Goal: Task Accomplishment & Management: Complete application form

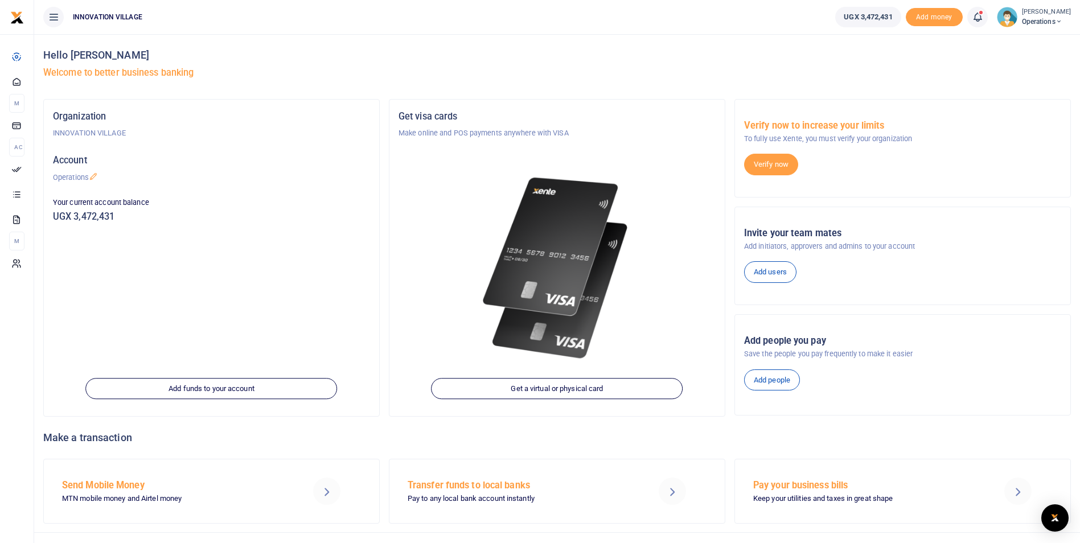
click at [890, 19] on span "UGX 3,472,431" at bounding box center [868, 16] width 48 height 11
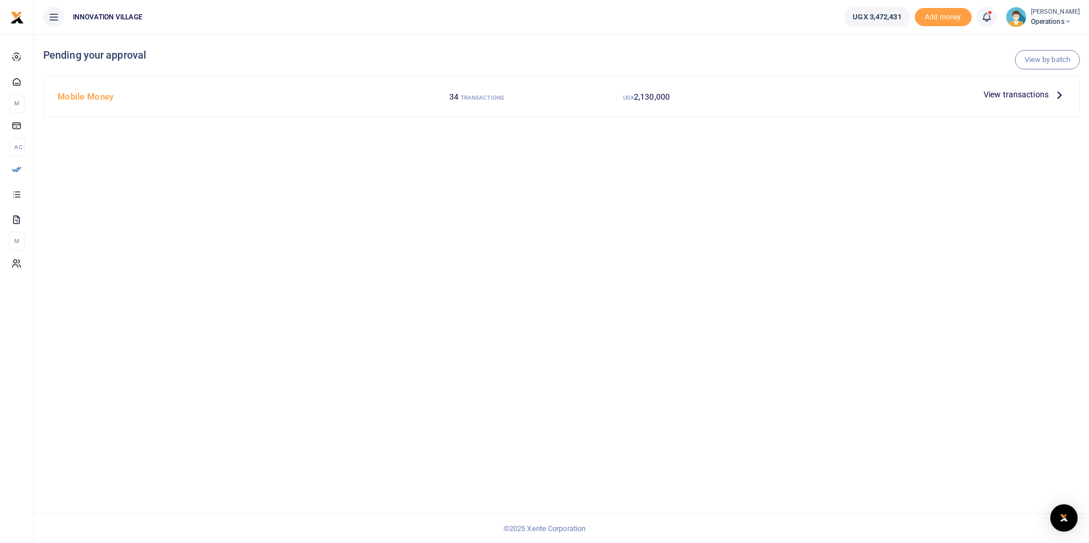
click at [1019, 93] on span "View transactions" at bounding box center [1015, 94] width 65 height 13
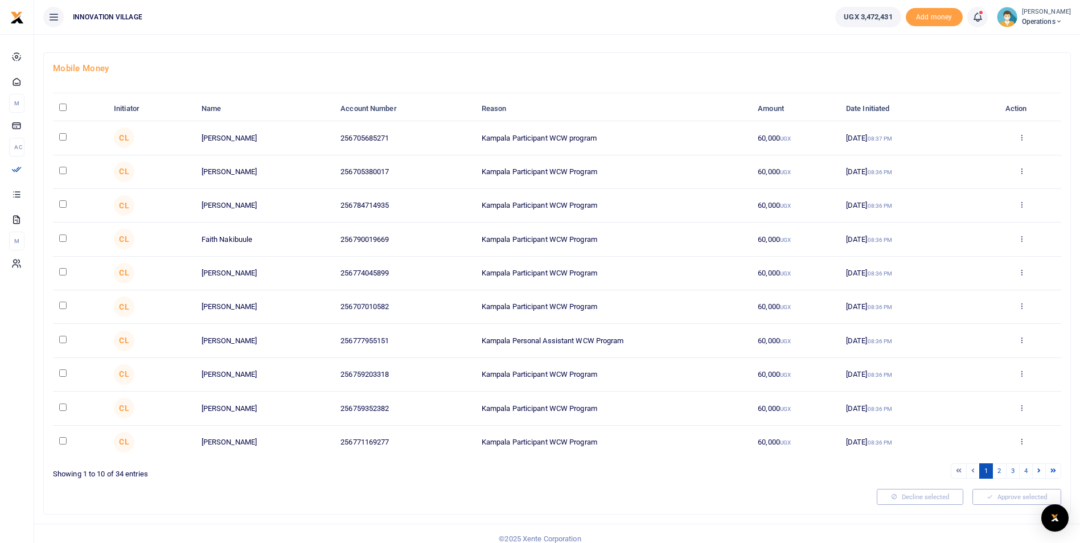
scroll to position [50, 0]
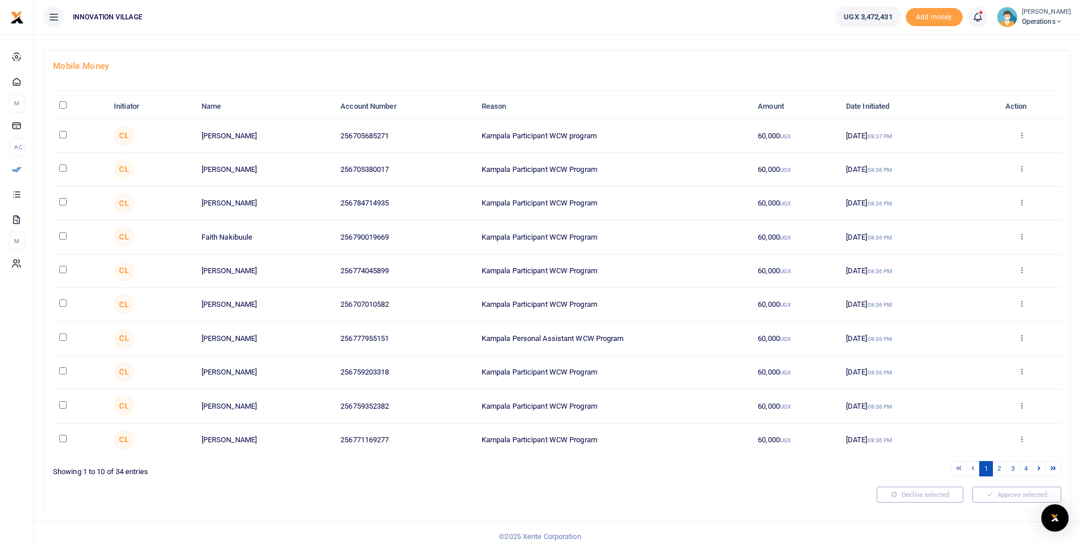
click at [60, 137] on input "checkbox" at bounding box center [62, 134] width 7 height 7
checkbox input "true"
click at [62, 177] on td at bounding box center [80, 170] width 55 height 34
click at [61, 170] on input "checkbox" at bounding box center [62, 168] width 7 height 7
checkbox input "true"
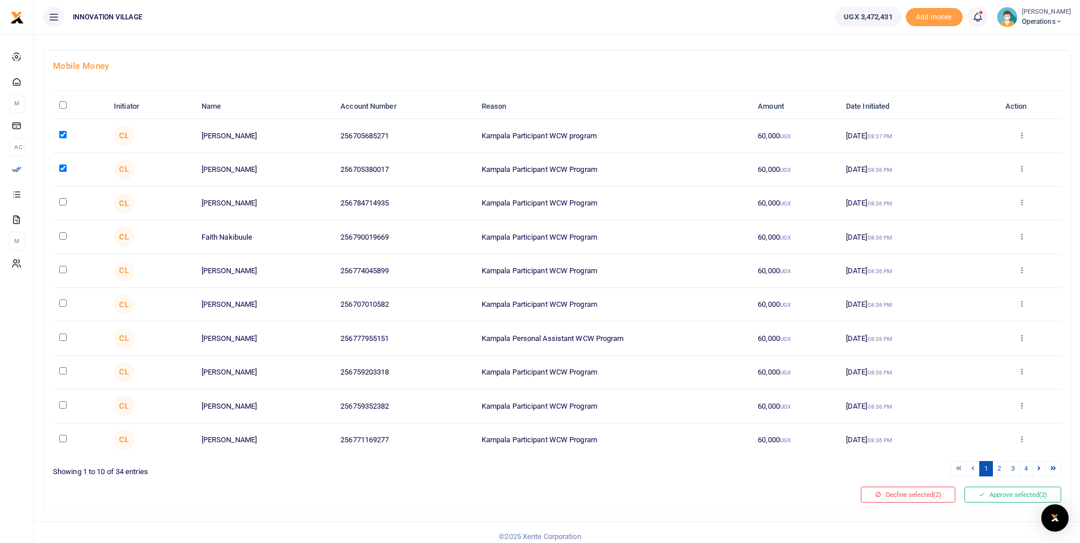
click at [63, 203] on input "checkbox" at bounding box center [62, 201] width 7 height 7
checkbox input "true"
click at [61, 237] on input "checkbox" at bounding box center [62, 235] width 7 height 7
checkbox input "true"
click at [62, 269] on input "checkbox" at bounding box center [62, 269] width 7 height 7
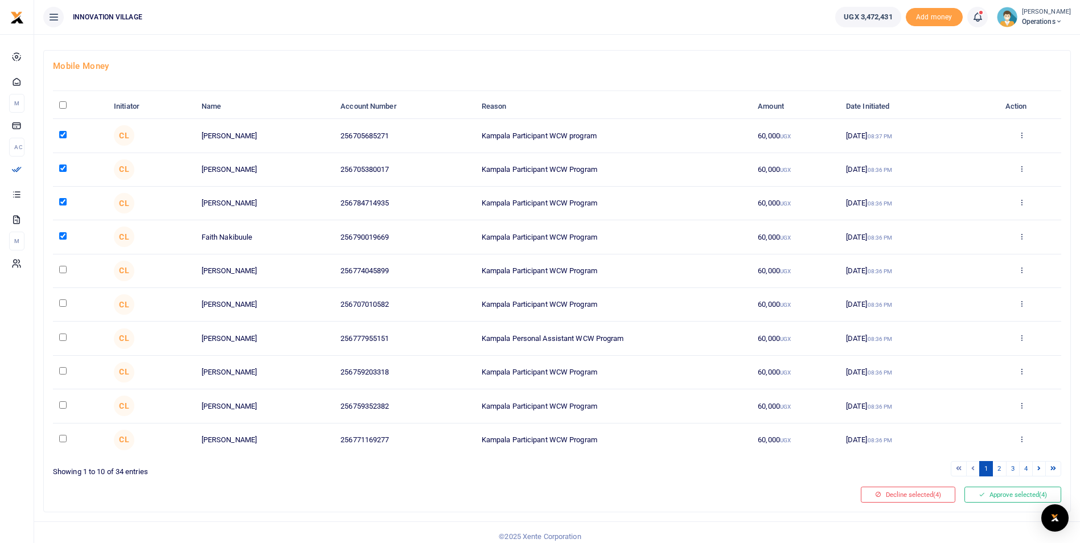
checkbox input "true"
click at [65, 304] on input "checkbox" at bounding box center [62, 303] width 7 height 7
checkbox input "true"
click at [63, 343] on td at bounding box center [80, 339] width 55 height 34
click at [63, 337] on input "checkbox" at bounding box center [62, 337] width 7 height 7
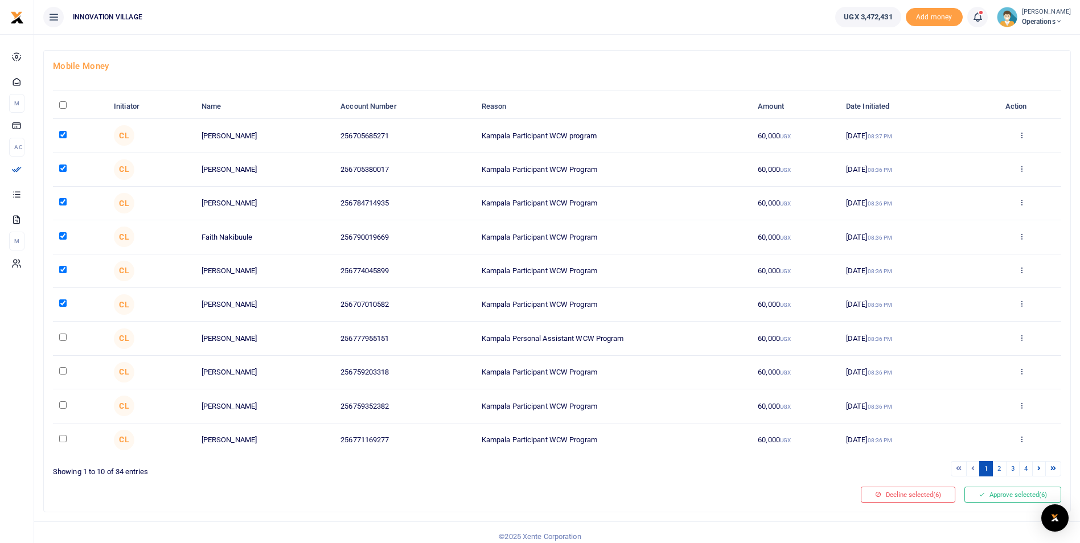
checkbox input "true"
click at [62, 373] on input "checkbox" at bounding box center [62, 370] width 7 height 7
checkbox input "true"
click at [62, 408] on input "checkbox" at bounding box center [62, 404] width 7 height 7
checkbox input "true"
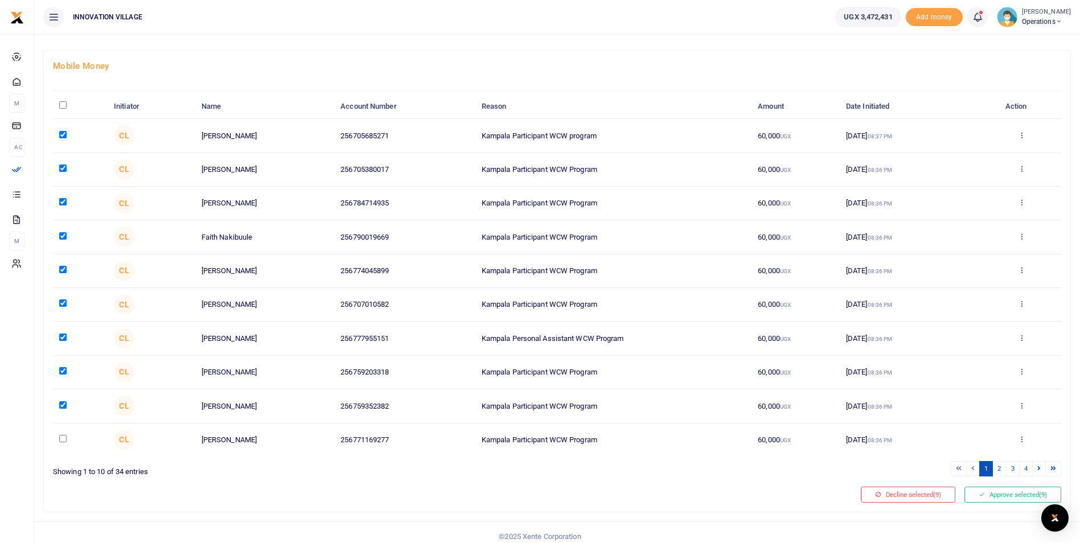
click at [64, 442] on input "checkbox" at bounding box center [62, 438] width 7 height 7
checkbox input "true"
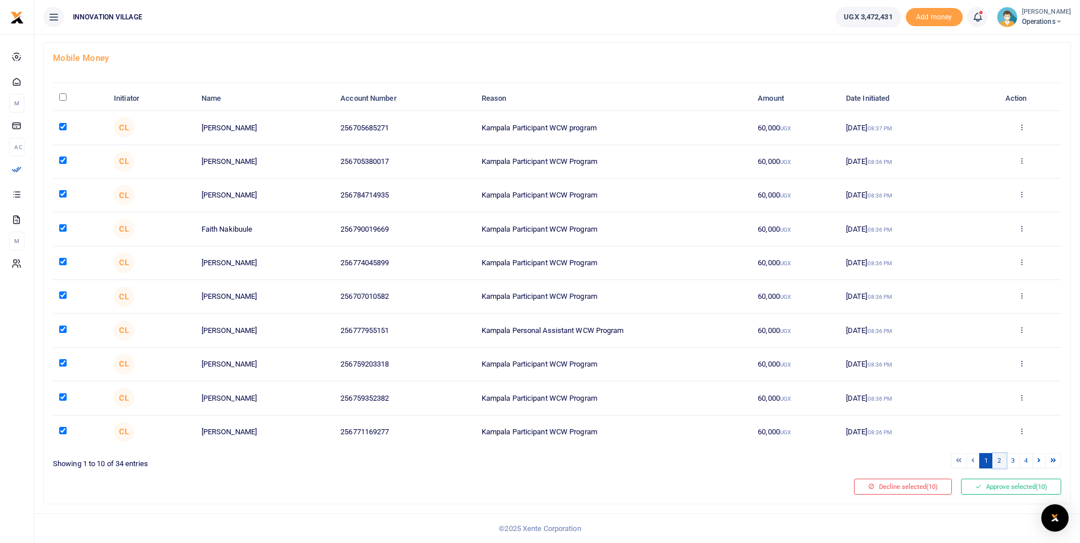
click at [998, 462] on link "2" at bounding box center [1000, 460] width 14 height 15
click at [62, 128] on input "checkbox" at bounding box center [62, 126] width 7 height 7
checkbox input "true"
click at [64, 160] on input "checkbox" at bounding box center [62, 160] width 7 height 7
checkbox input "true"
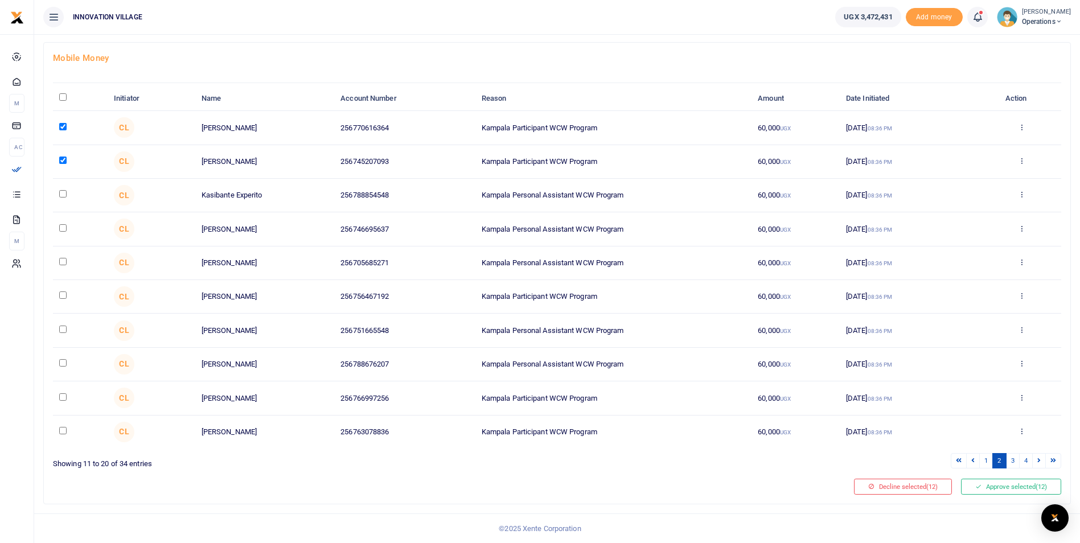
click at [61, 192] on input "checkbox" at bounding box center [62, 193] width 7 height 7
checkbox input "true"
click at [61, 228] on input "checkbox" at bounding box center [62, 227] width 7 height 7
checkbox input "true"
click at [63, 266] on td at bounding box center [80, 264] width 55 height 34
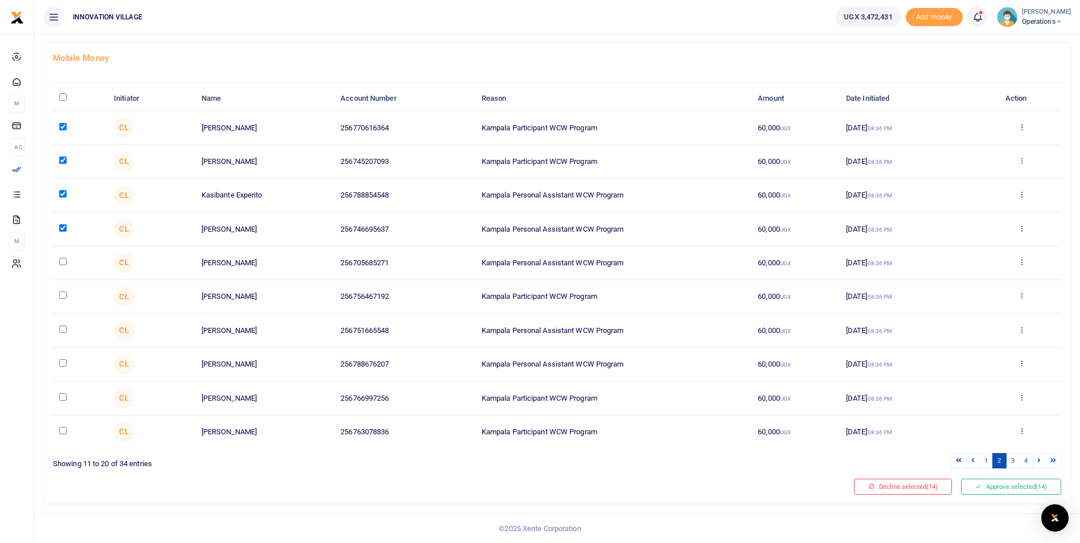
click at [63, 260] on input "checkbox" at bounding box center [62, 261] width 7 height 7
checkbox input "true"
click at [60, 298] on input "checkbox" at bounding box center [62, 295] width 7 height 7
checkbox input "true"
click at [62, 331] on input "checkbox" at bounding box center [62, 329] width 7 height 7
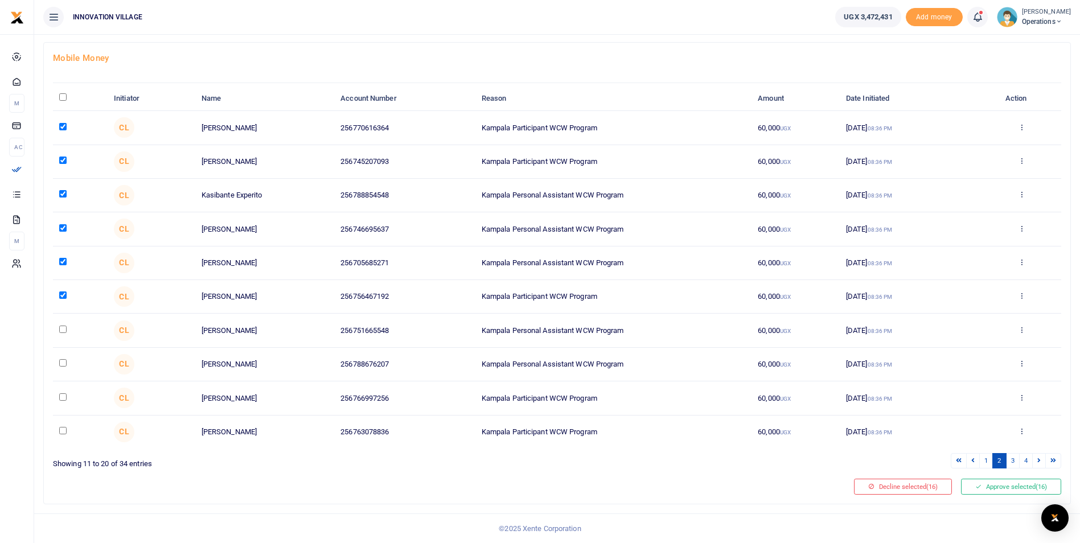
checkbox input "true"
click at [64, 363] on input "checkbox" at bounding box center [62, 362] width 7 height 7
checkbox input "true"
click at [59, 401] on td at bounding box center [80, 399] width 55 height 34
click at [63, 395] on input "checkbox" at bounding box center [62, 397] width 7 height 7
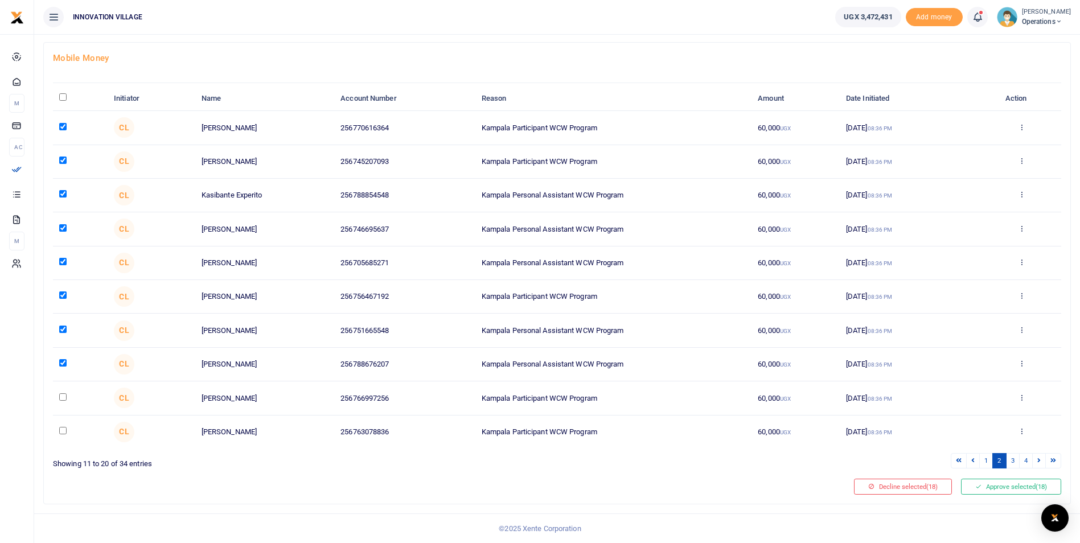
checkbox input "true"
click at [65, 437] on td at bounding box center [80, 432] width 55 height 33
click at [64, 433] on input "checkbox" at bounding box center [62, 430] width 7 height 7
checkbox input "true"
click at [1014, 458] on link "3" at bounding box center [1013, 460] width 14 height 15
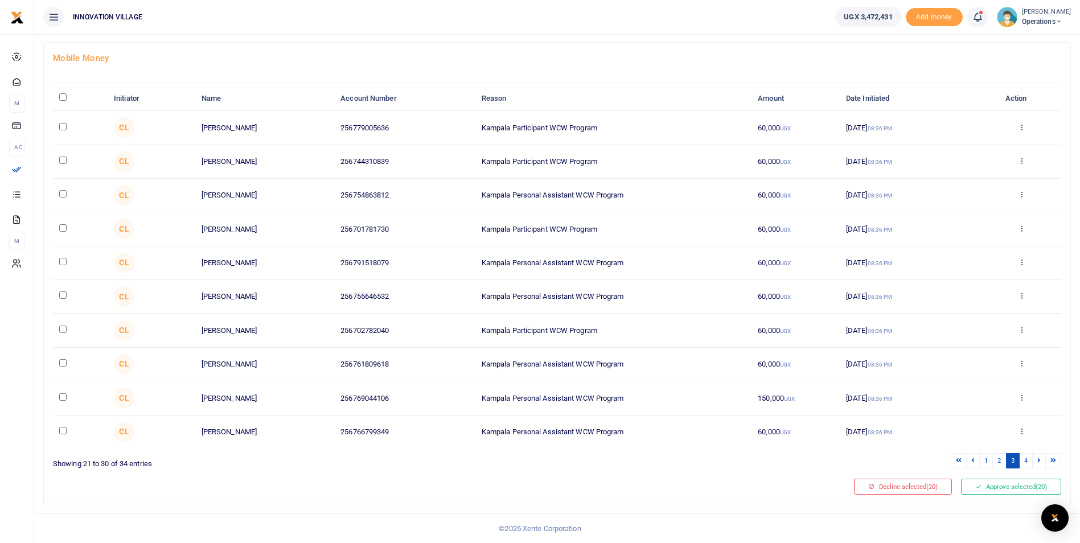
click at [62, 127] on input "checkbox" at bounding box center [62, 126] width 7 height 7
checkbox input "true"
click at [64, 163] on input "checkbox" at bounding box center [62, 160] width 7 height 7
checkbox input "true"
click at [63, 196] on input "checkbox" at bounding box center [62, 193] width 7 height 7
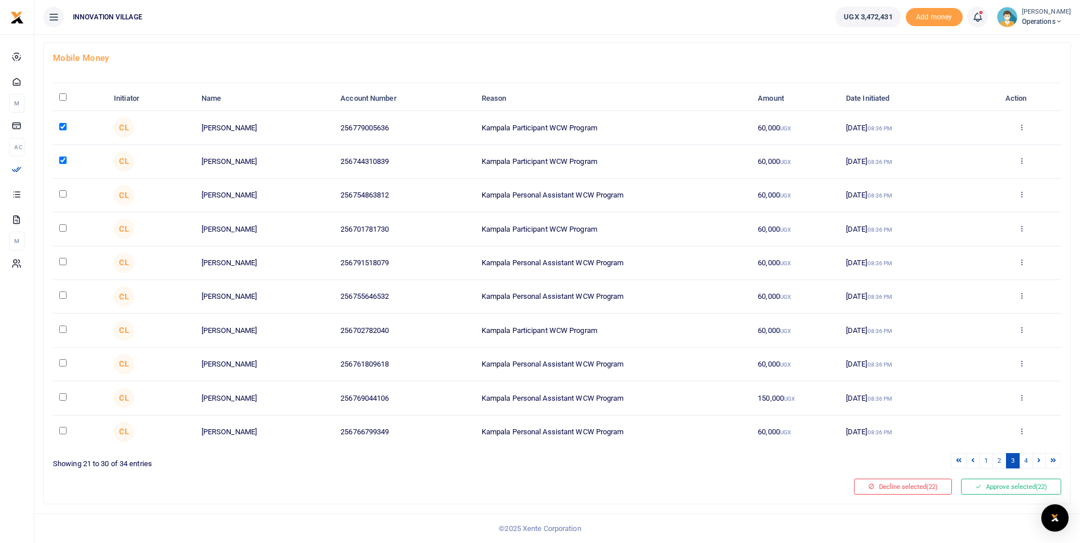
checkbox input "true"
click at [64, 227] on input "checkbox" at bounding box center [62, 227] width 7 height 7
checkbox input "true"
click at [64, 263] on input "checkbox" at bounding box center [62, 261] width 7 height 7
checkbox input "true"
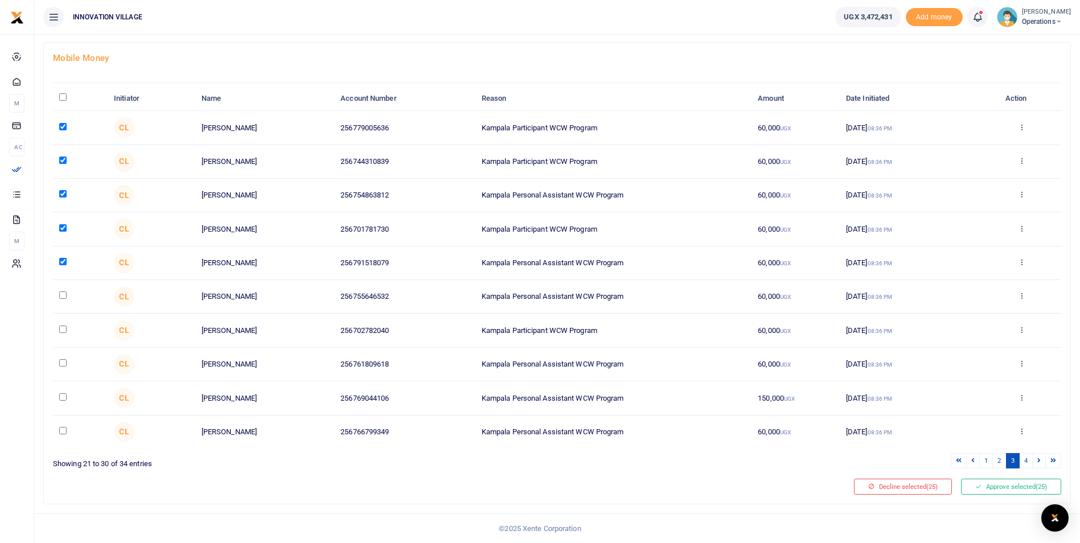
click at [62, 297] on input "checkbox" at bounding box center [62, 295] width 7 height 7
checkbox input "true"
click at [63, 328] on input "checkbox" at bounding box center [62, 329] width 7 height 7
checkbox input "true"
click at [62, 368] on td at bounding box center [80, 365] width 55 height 34
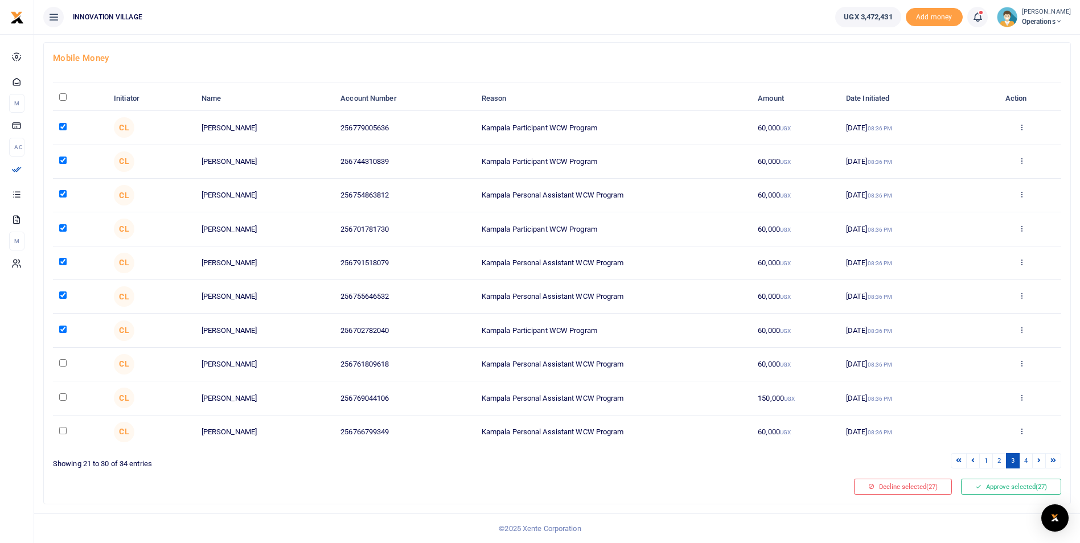
click at [63, 364] on input "checkbox" at bounding box center [62, 362] width 7 height 7
checkbox input "true"
click at [62, 397] on input "checkbox" at bounding box center [62, 397] width 7 height 7
checkbox input "true"
click at [61, 432] on input "checkbox" at bounding box center [62, 430] width 7 height 7
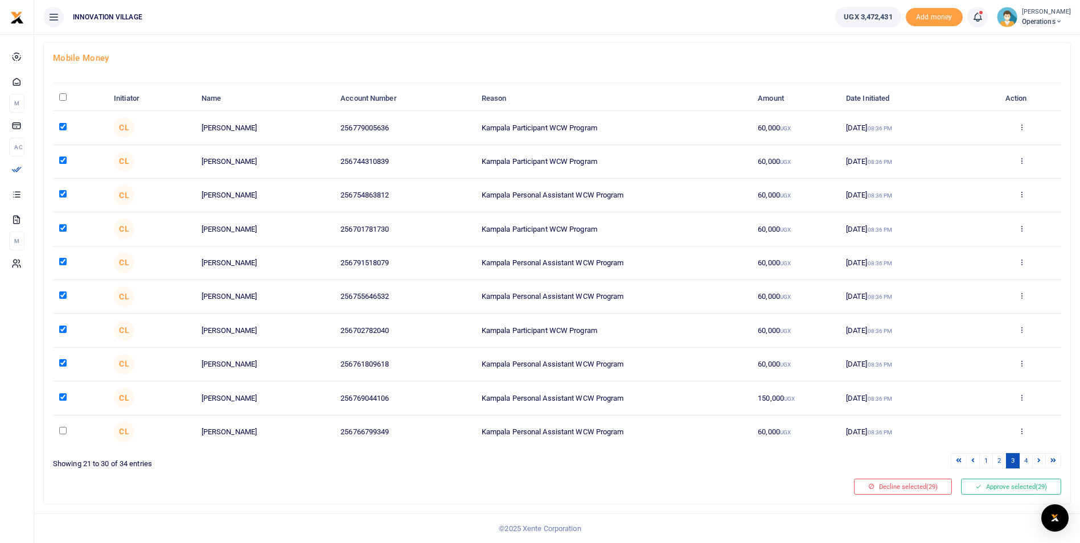
checkbox input "true"
click at [1027, 460] on link "4" at bounding box center [1026, 460] width 14 height 15
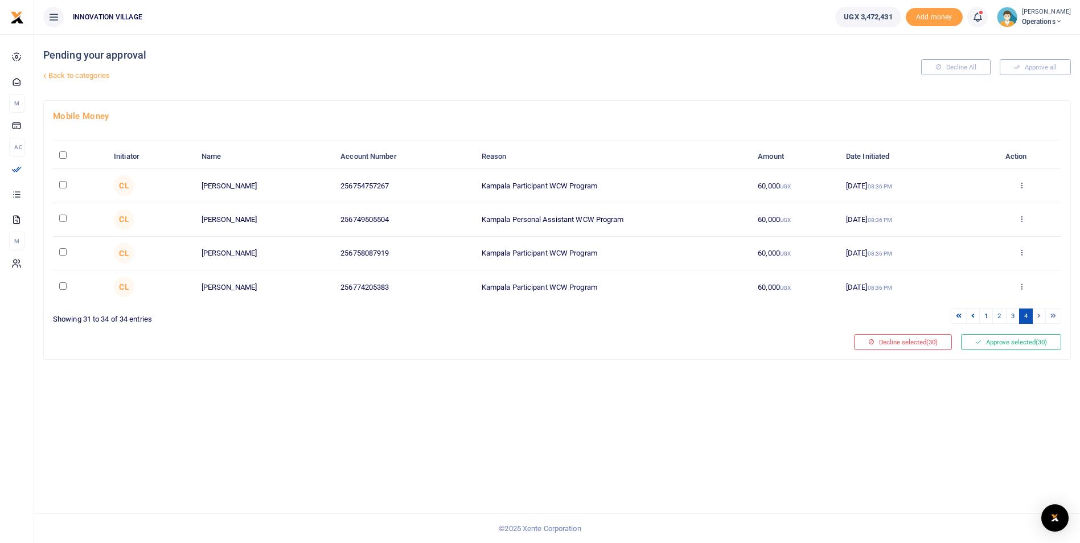
scroll to position [0, 0]
click at [61, 186] on input "checkbox" at bounding box center [62, 184] width 7 height 7
checkbox input "true"
click at [63, 219] on input "checkbox" at bounding box center [62, 218] width 7 height 7
checkbox input "true"
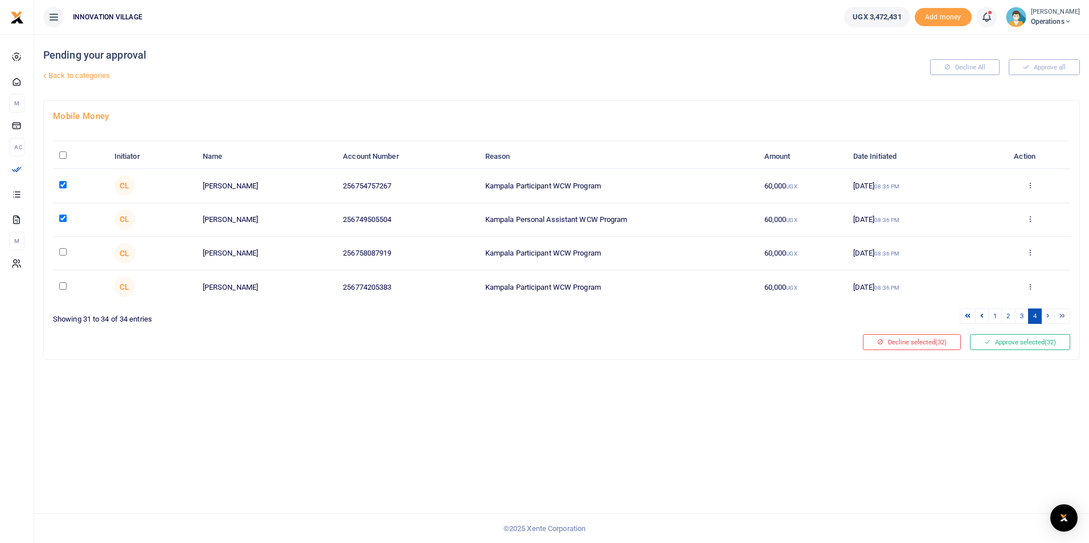
click at [63, 254] on input "checkbox" at bounding box center [62, 251] width 7 height 7
checkbox input "true"
click at [64, 289] on input "checkbox" at bounding box center [62, 285] width 7 height 7
checkbox input "true"
click at [1024, 317] on link "3" at bounding box center [1022, 316] width 14 height 15
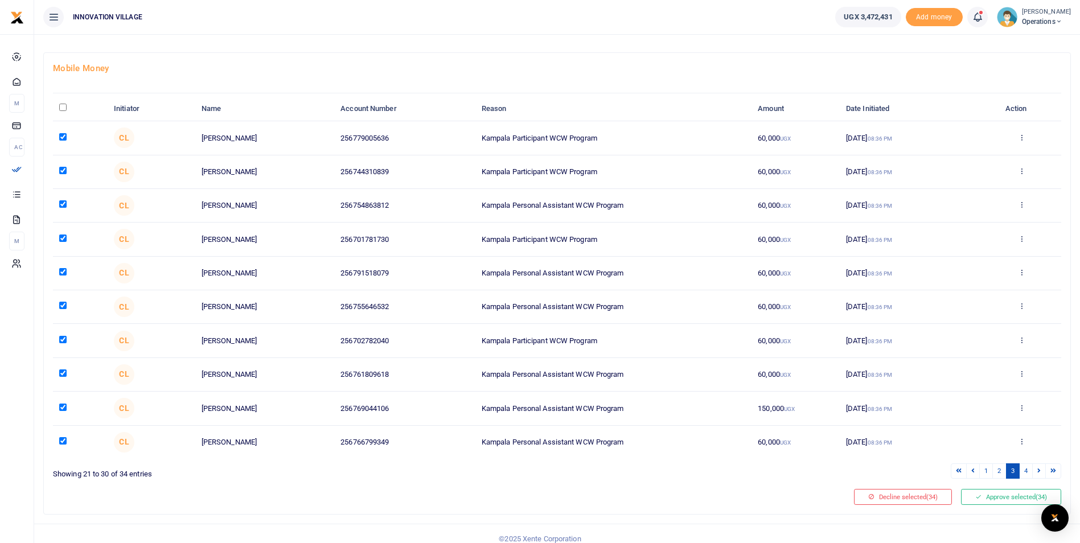
scroll to position [58, 0]
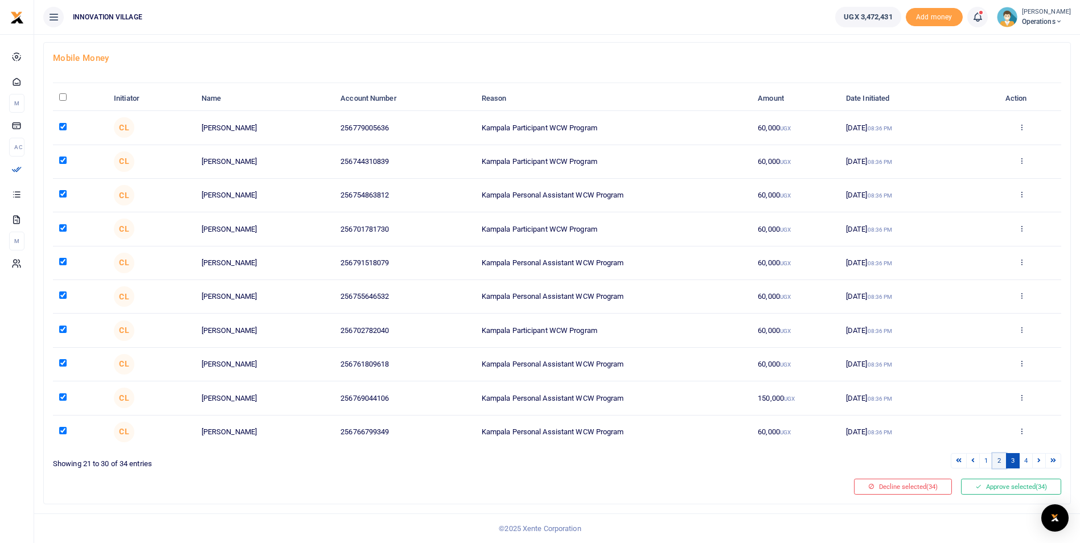
click at [999, 461] on link "2" at bounding box center [1000, 460] width 14 height 15
click at [985, 460] on link "1" at bounding box center [987, 460] width 14 height 15
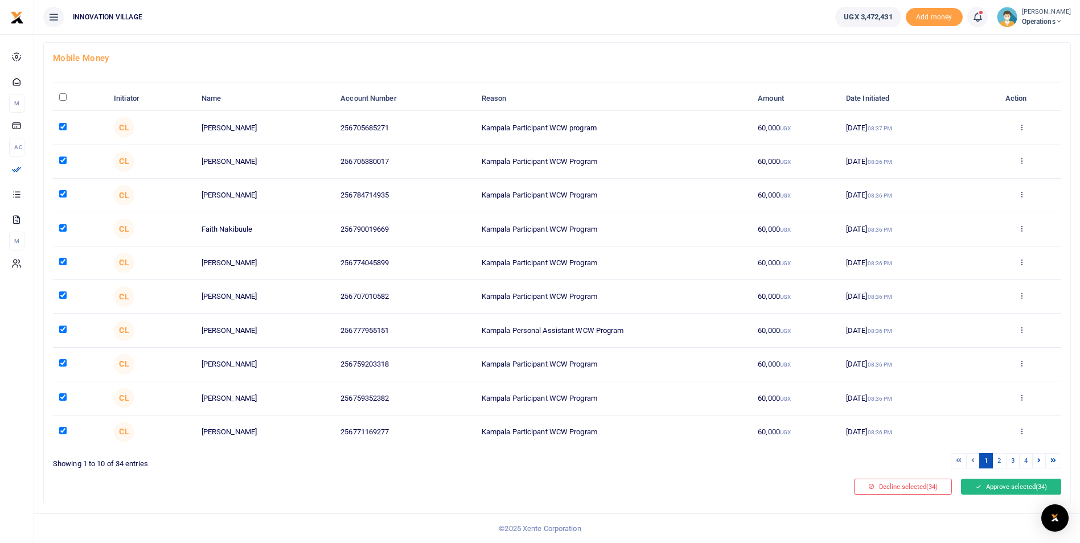
click at [1015, 487] on button "Approve selected (34)" at bounding box center [1011, 487] width 100 height 16
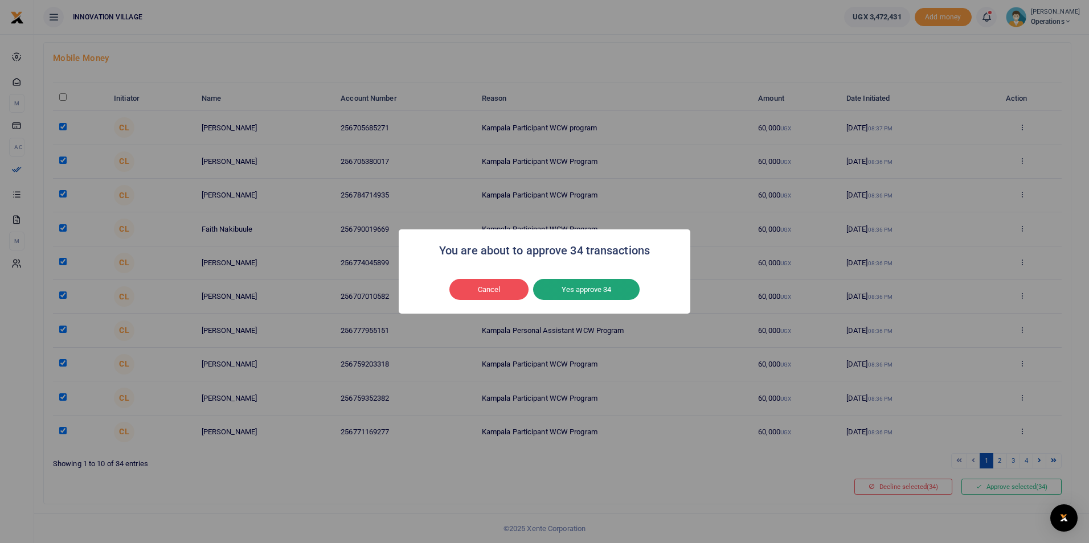
click at [602, 289] on button "Yes approve 34" at bounding box center [586, 290] width 106 height 22
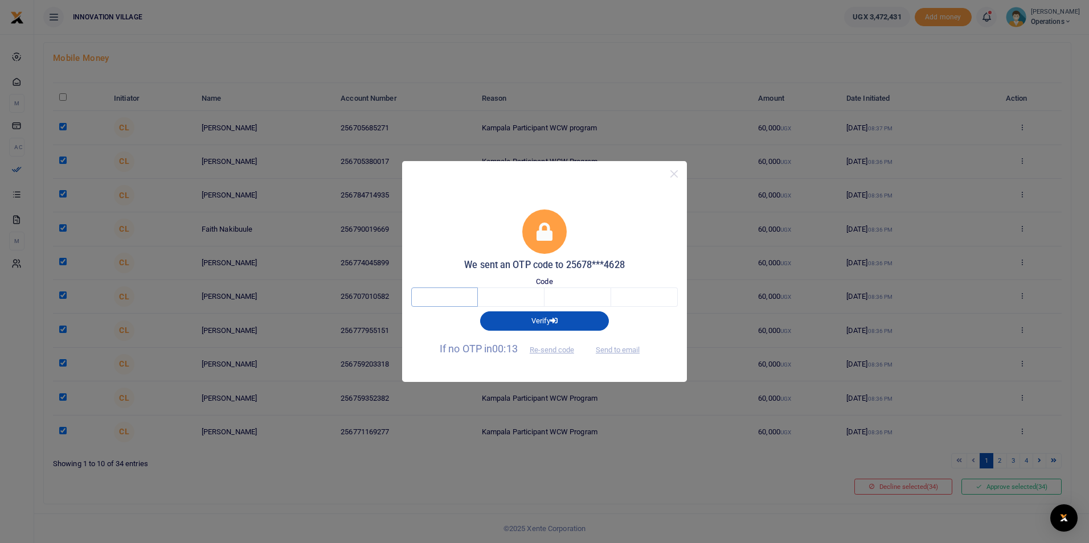
click at [464, 294] on input "text" at bounding box center [444, 297] width 67 height 19
type input "3"
type input "1"
type input "6"
type input "5"
